Goal: Navigation & Orientation: Find specific page/section

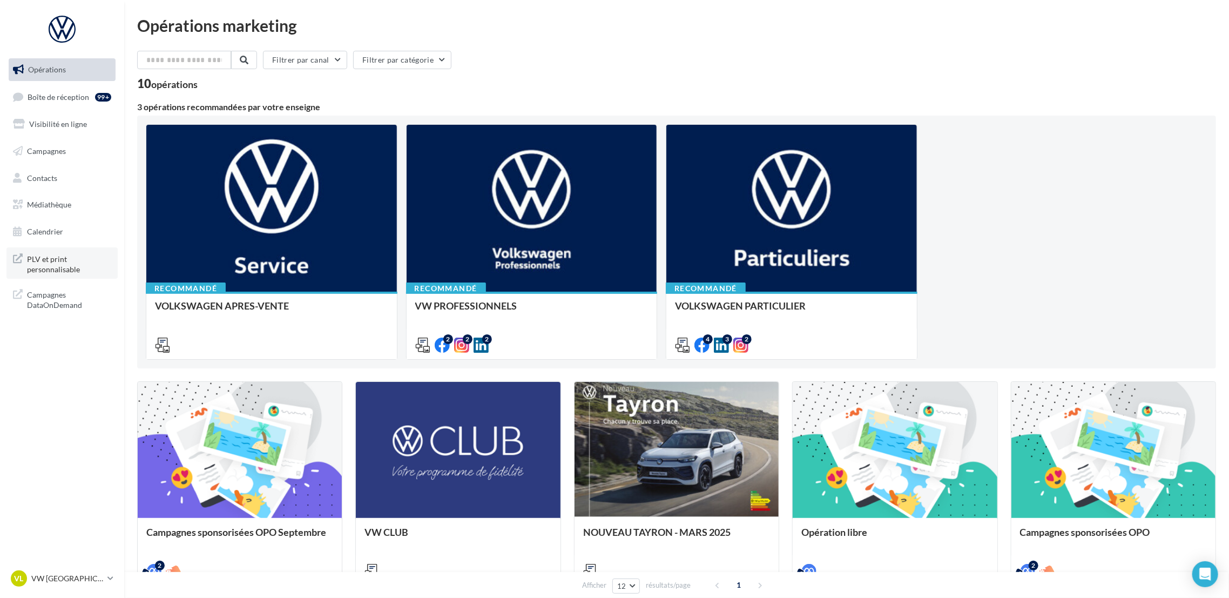
click at [48, 273] on span "PLV et print personnalisable" at bounding box center [69, 263] width 84 height 23
click at [72, 207] on link "Médiathèque" at bounding box center [61, 204] width 111 height 23
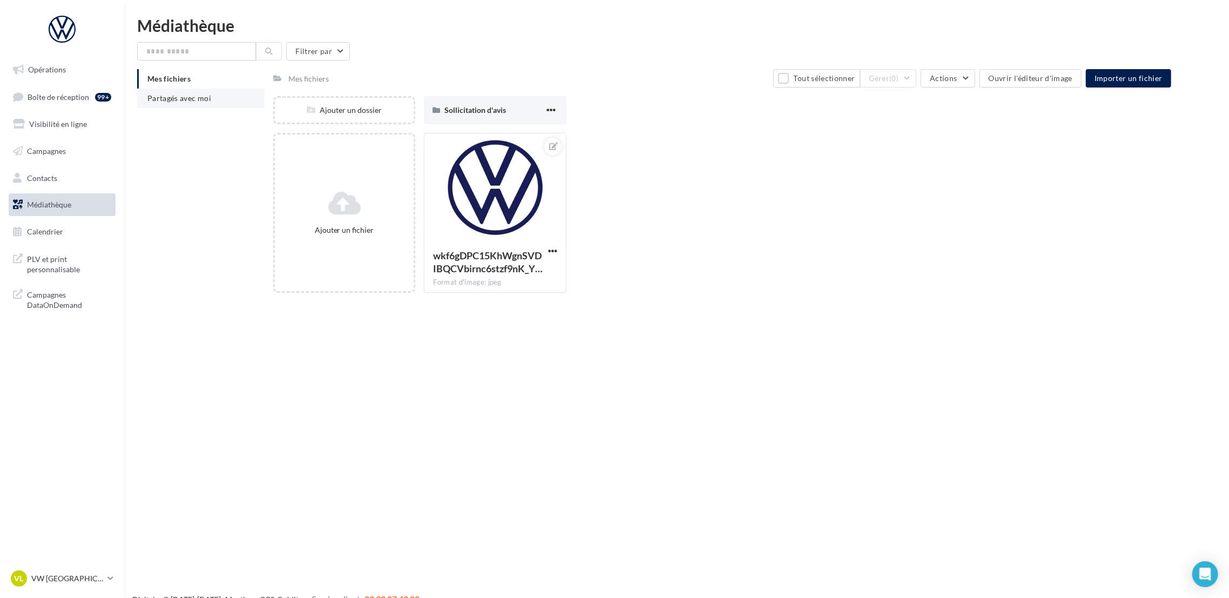
click at [190, 97] on span "Partagés avec moi" at bounding box center [179, 97] width 64 height 9
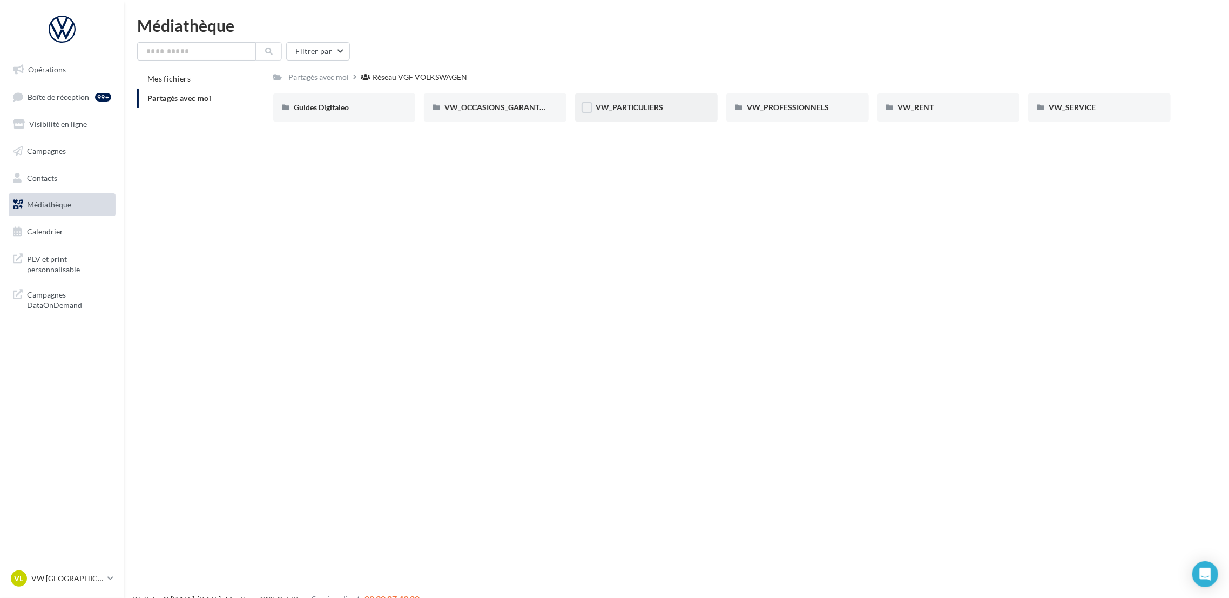
click at [667, 110] on div "VW_PARTICULIERS" at bounding box center [647, 107] width 102 height 11
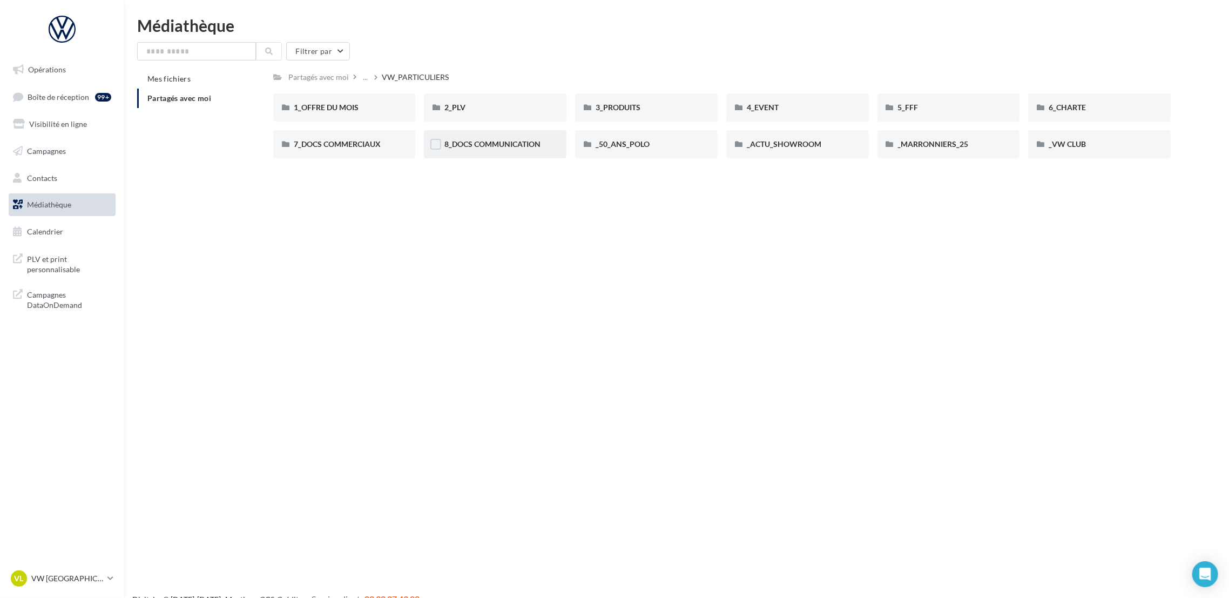
click at [494, 151] on div "8_DOCS COMMUNICATION" at bounding box center [495, 144] width 143 height 28
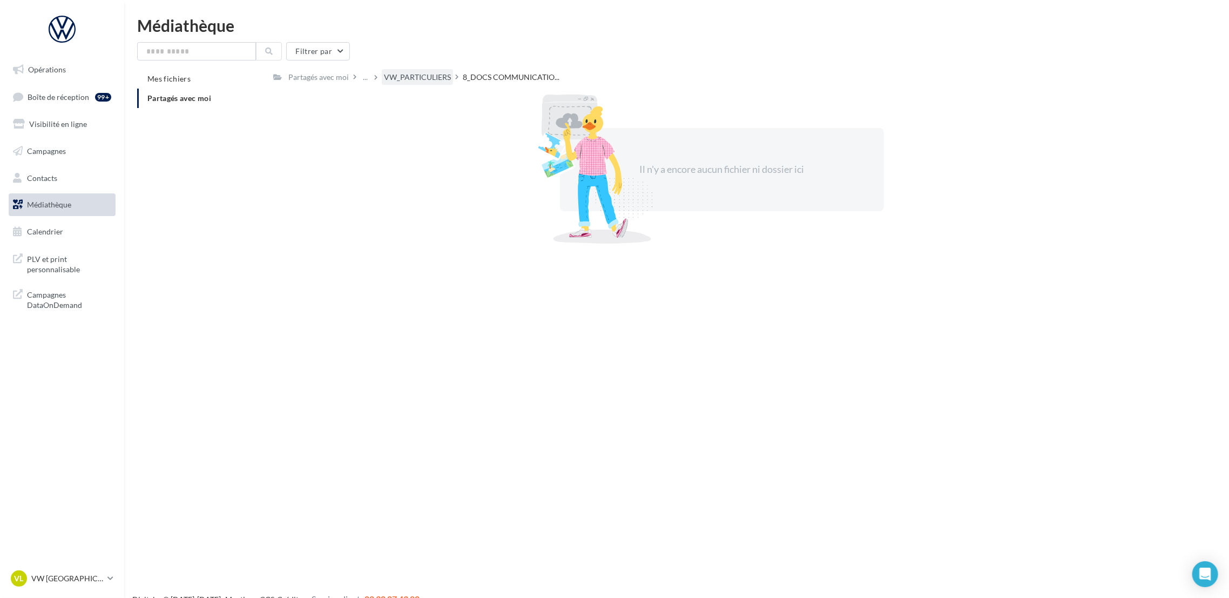
click at [435, 78] on div "VW_PARTICULIERS" at bounding box center [417, 77] width 67 height 11
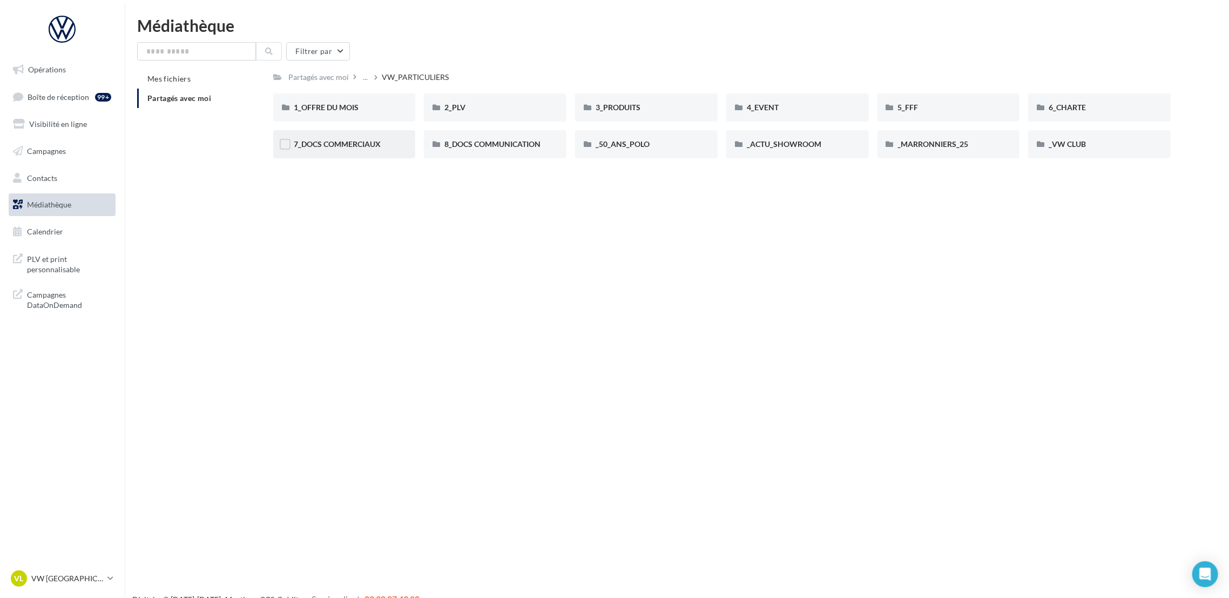
click at [383, 143] on div "7_DOCS COMMERCIAUX" at bounding box center [345, 144] width 102 height 11
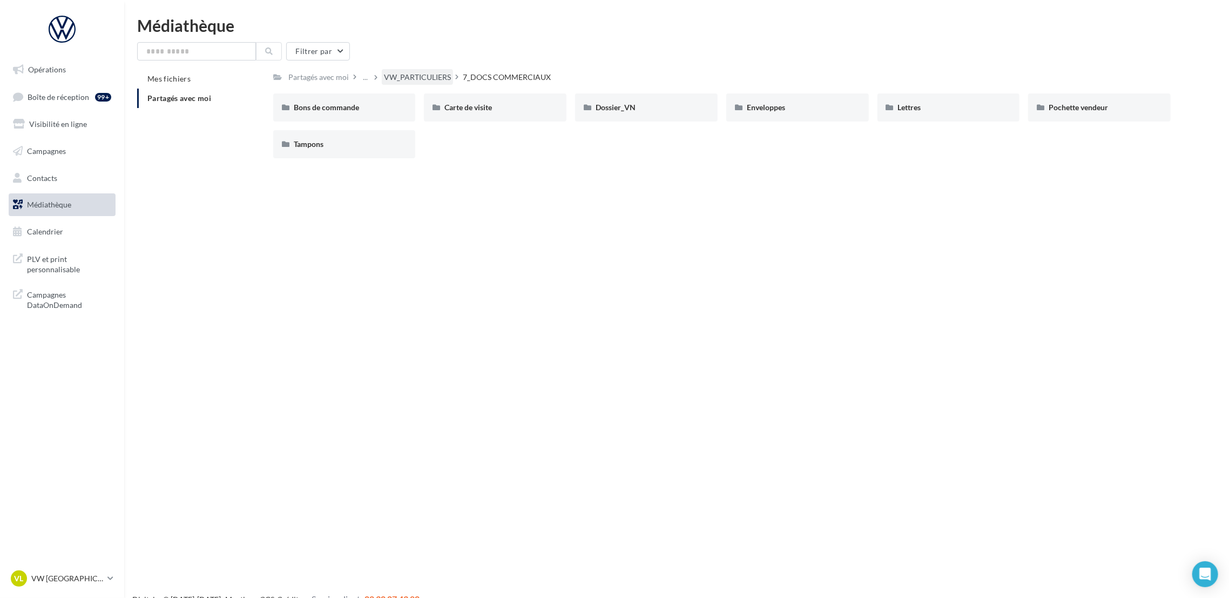
click at [423, 76] on div "VW_PARTICULIERS" at bounding box center [417, 77] width 67 height 11
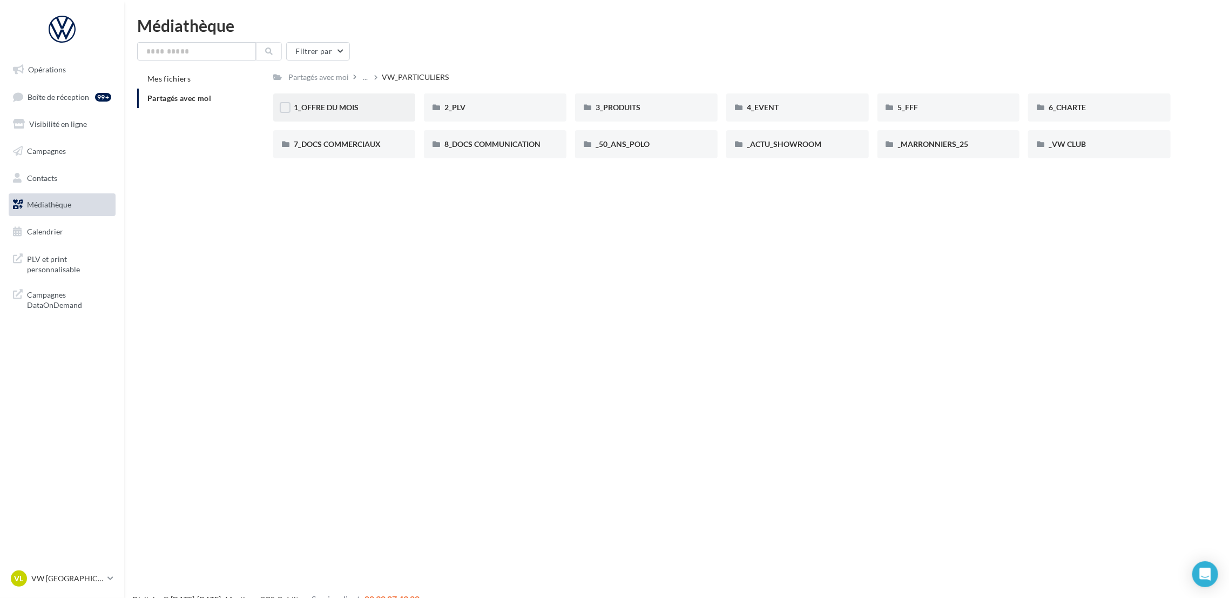
click at [342, 119] on div "1_OFFRE DU MOIS" at bounding box center [344, 107] width 143 height 28
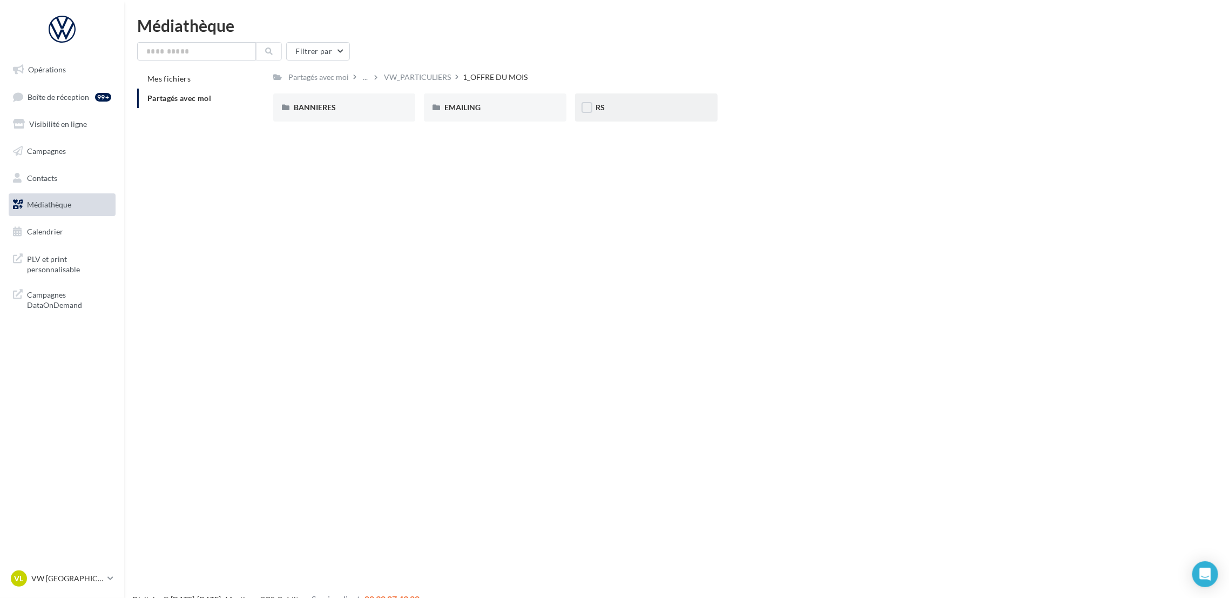
click at [617, 117] on div "RS" at bounding box center [646, 107] width 143 height 28
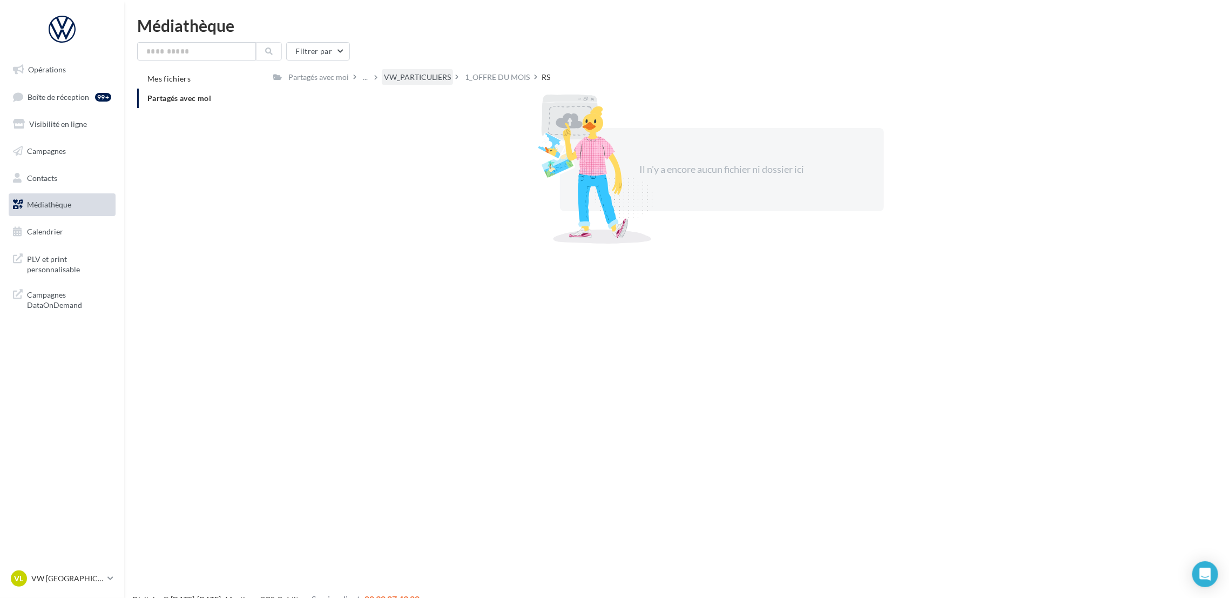
click at [427, 80] on div "VW_PARTICULIERS" at bounding box center [417, 77] width 67 height 11
